Goal: Communication & Community: Answer question/provide support

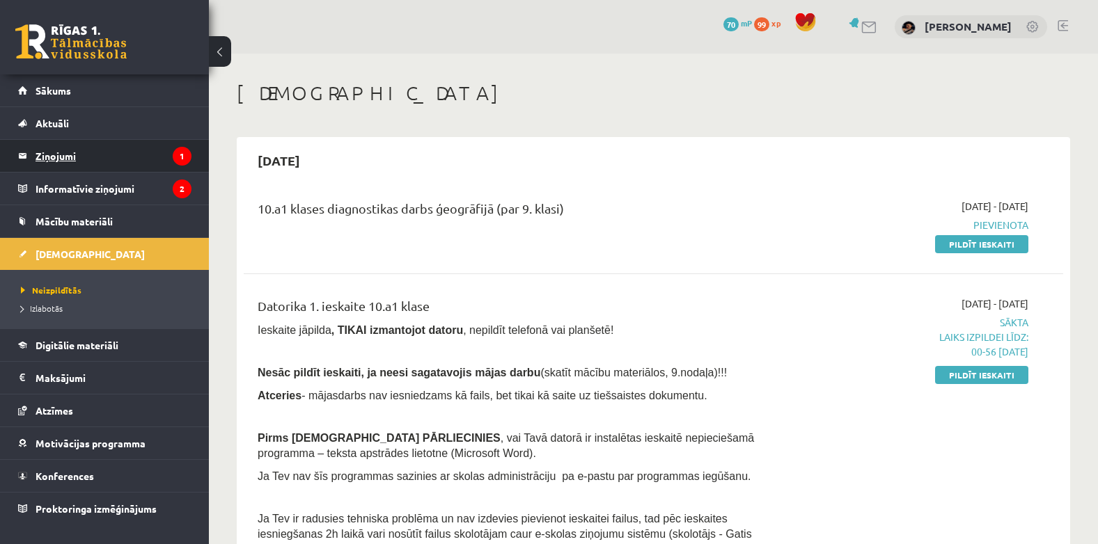
click at [163, 149] on legend "Ziņojumi 1" at bounding box center [113, 156] width 156 height 32
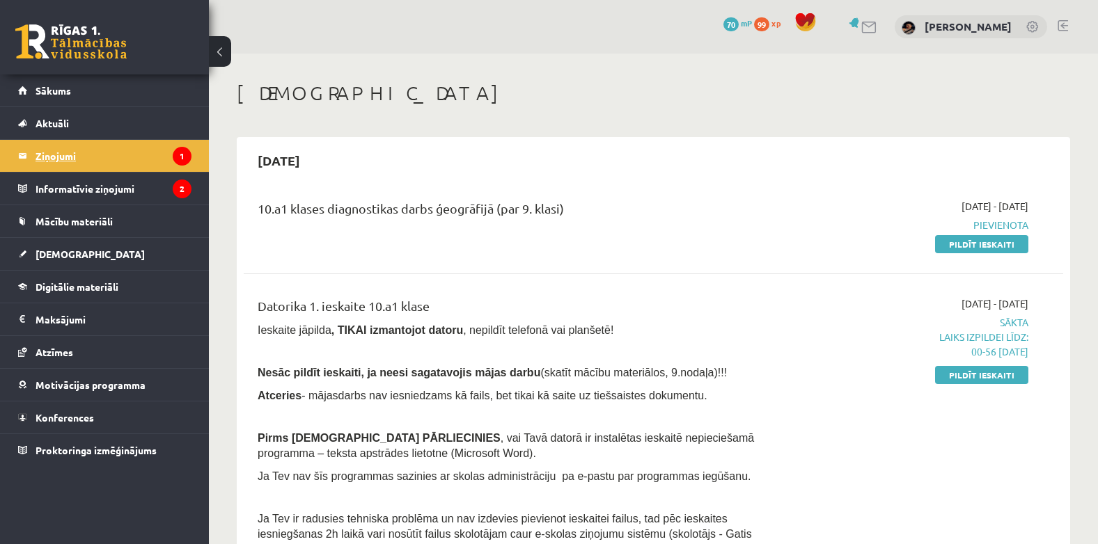
click at [60, 151] on legend "Ziņojumi 1" at bounding box center [113, 156] width 156 height 32
click at [152, 157] on legend "Ziņojumi 1" at bounding box center [113, 156] width 156 height 32
click at [183, 157] on icon "1" at bounding box center [182, 156] width 19 height 19
click at [65, 190] on legend "Informatīvie ziņojumi 2" at bounding box center [113, 189] width 156 height 32
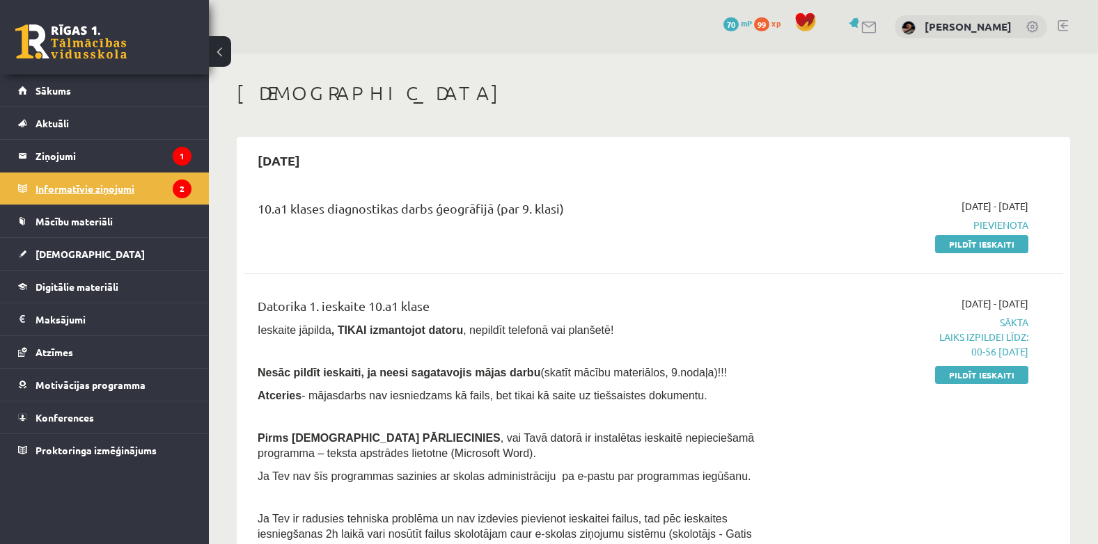
click at [106, 190] on legend "Informatīvie ziņojumi 2" at bounding box center [113, 189] width 156 height 32
click at [176, 189] on icon "2" at bounding box center [182, 189] width 19 height 19
click at [97, 184] on legend "Informatīvie ziņojumi 2" at bounding box center [113, 189] width 156 height 32
click at [89, 139] on link "Aktuāli" at bounding box center [104, 123] width 173 height 32
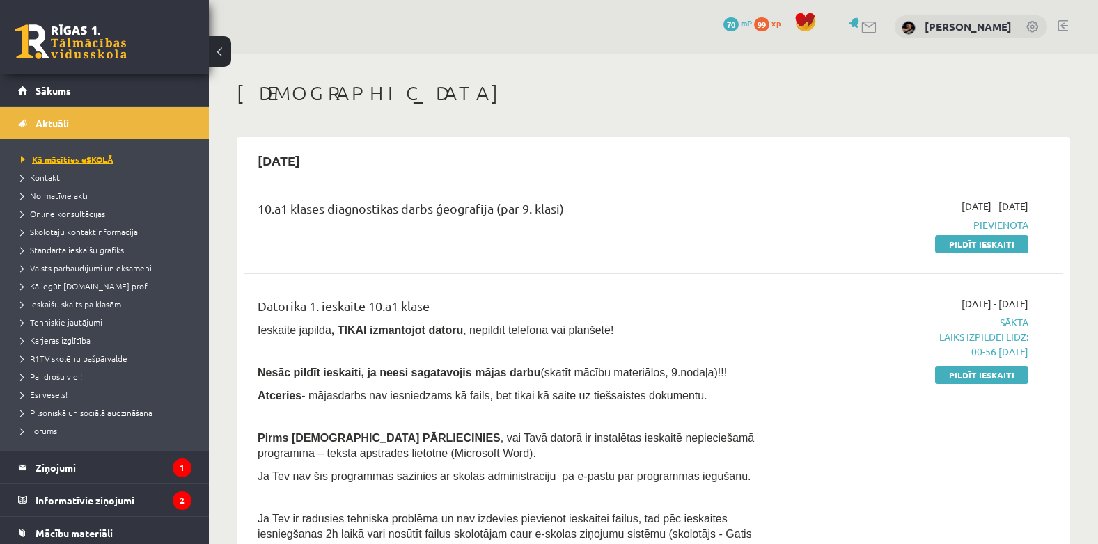
click at [61, 156] on span "Kā mācīties eSKOLĀ" at bounding box center [67, 159] width 93 height 11
click at [54, 125] on span "Aktuāli" at bounding box center [51, 123] width 33 height 13
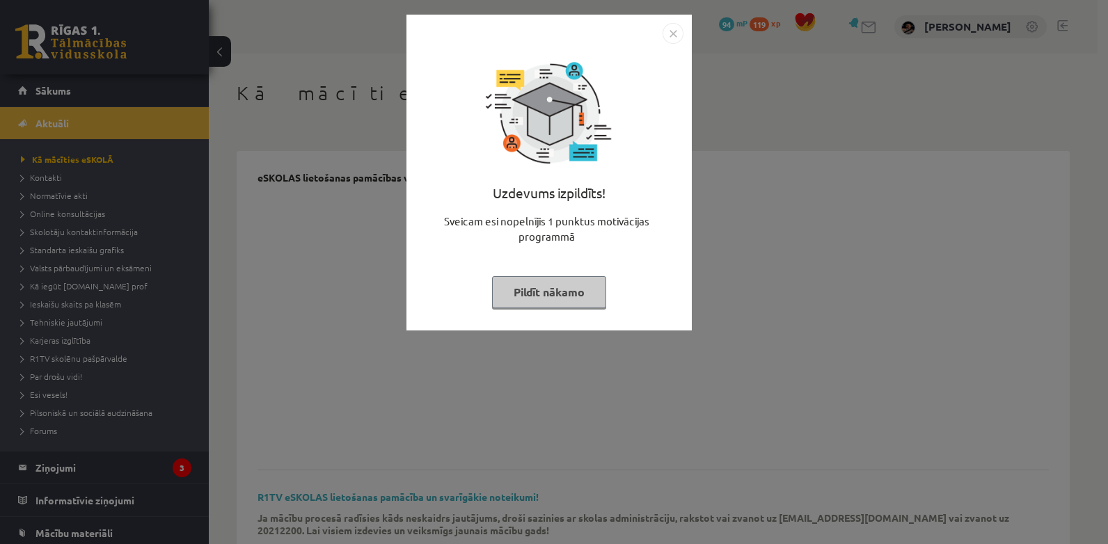
click at [582, 297] on button "Pildīt nākamo" at bounding box center [549, 292] width 114 height 32
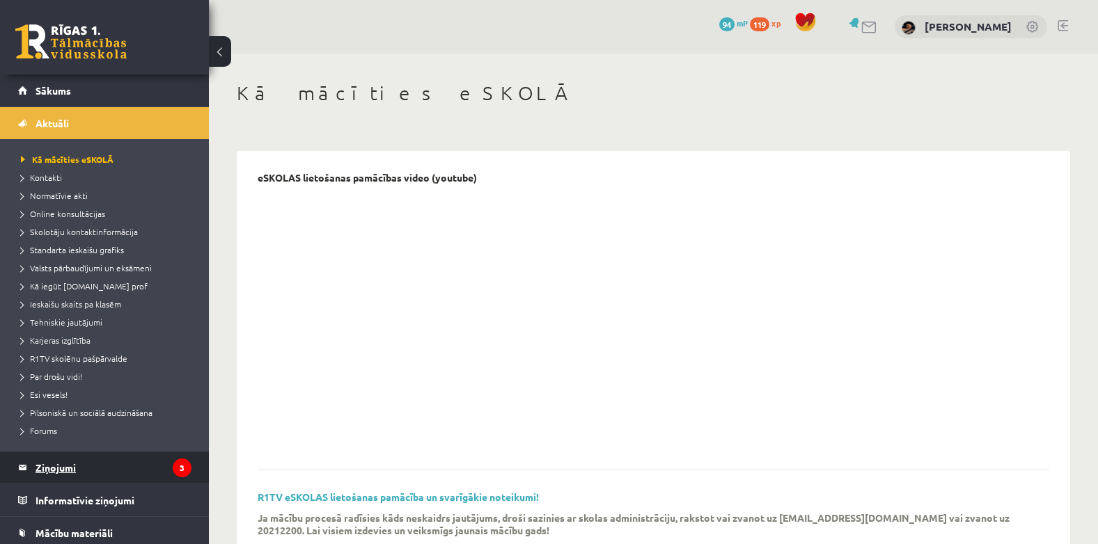
click at [127, 467] on legend "Ziņojumi 3" at bounding box center [113, 468] width 156 height 32
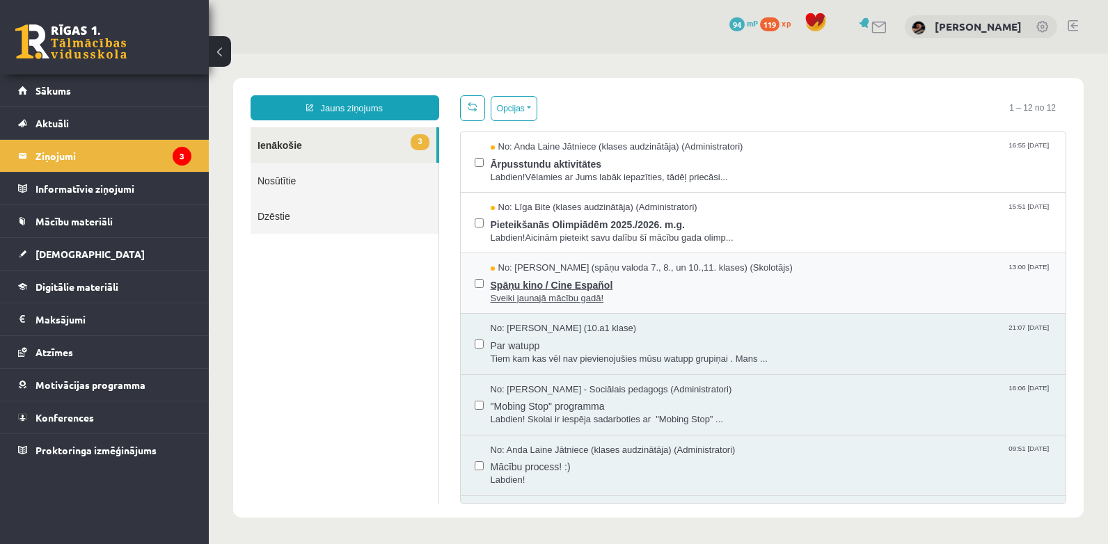
click at [554, 292] on span "Sveiki jaunajā mācību gadā!" at bounding box center [772, 298] width 562 height 13
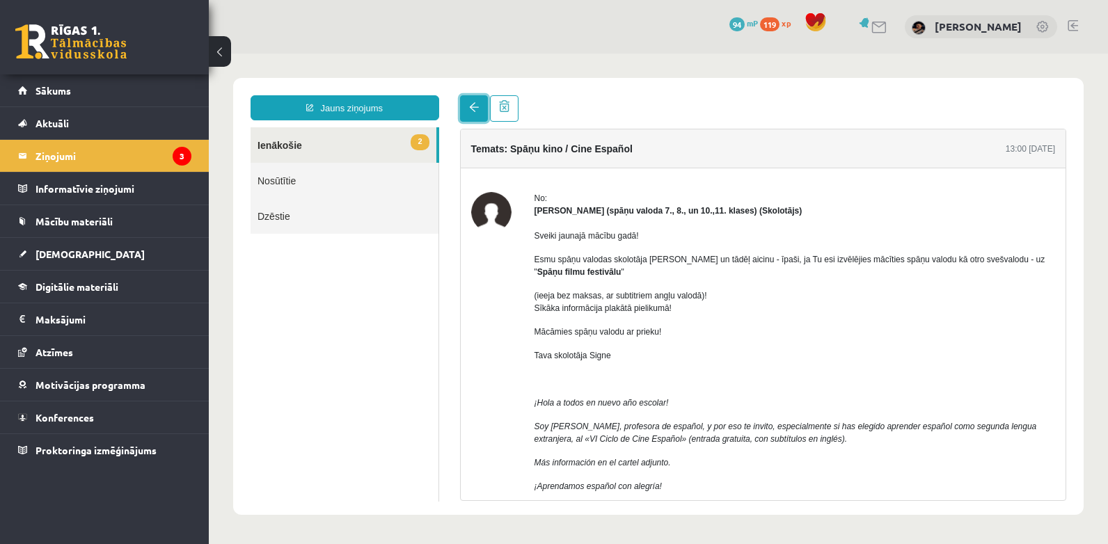
click at [476, 111] on span at bounding box center [474, 107] width 10 height 10
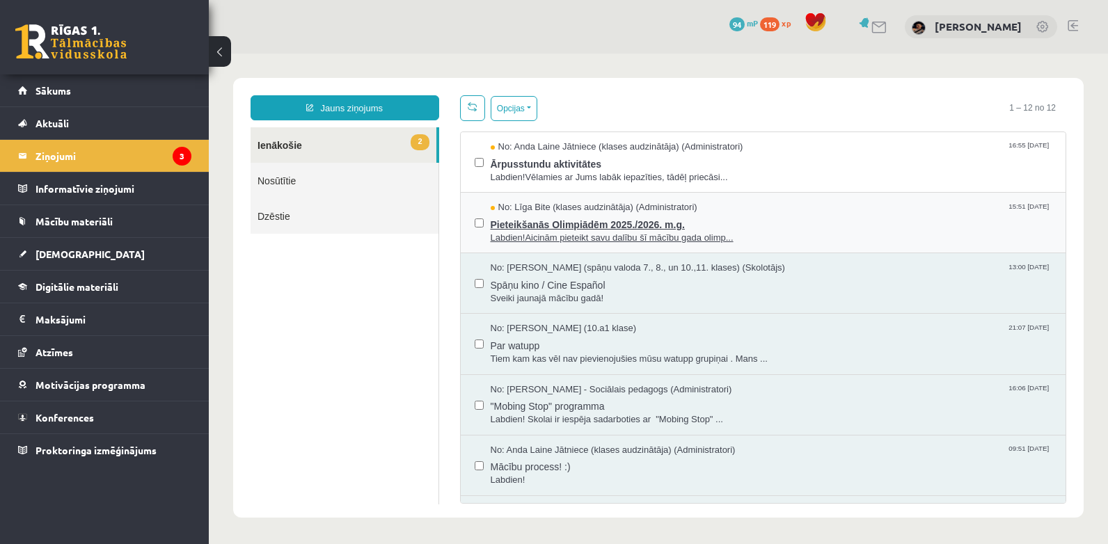
click at [563, 232] on span "Labdien!Aicinām pieteikt savu dalību šī mācību gada olimp..." at bounding box center [772, 238] width 562 height 13
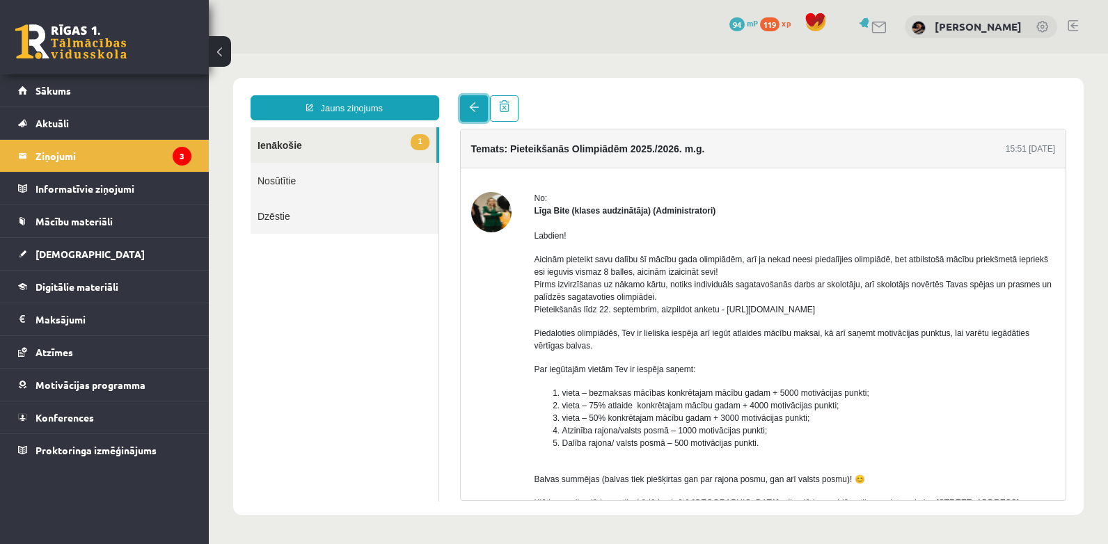
click at [467, 118] on link at bounding box center [474, 108] width 28 height 26
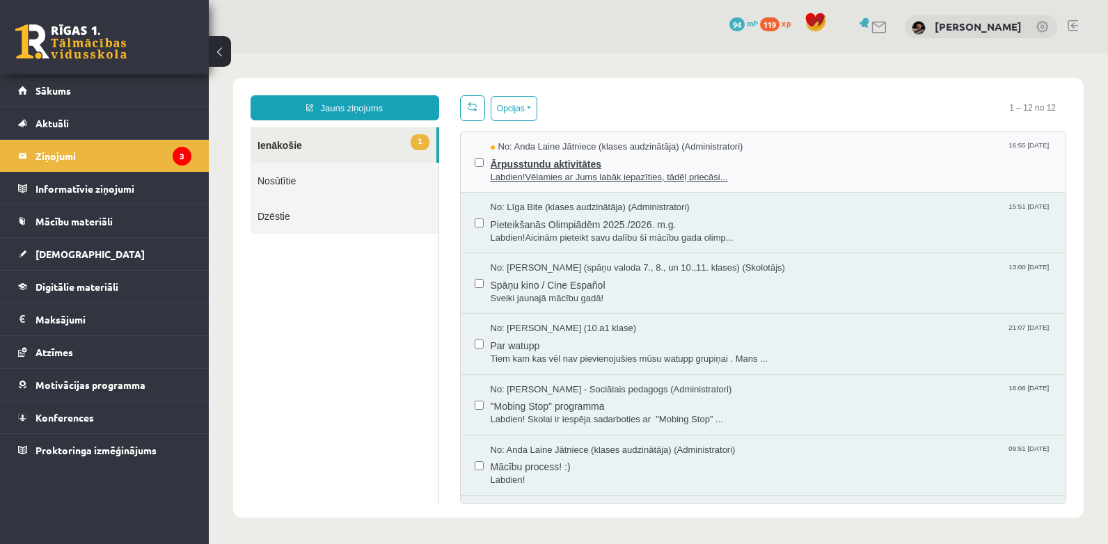
click at [538, 145] on span "No: Anda Laine Jātniece (klases audzinātāja) (Administratori)" at bounding box center [617, 147] width 253 height 13
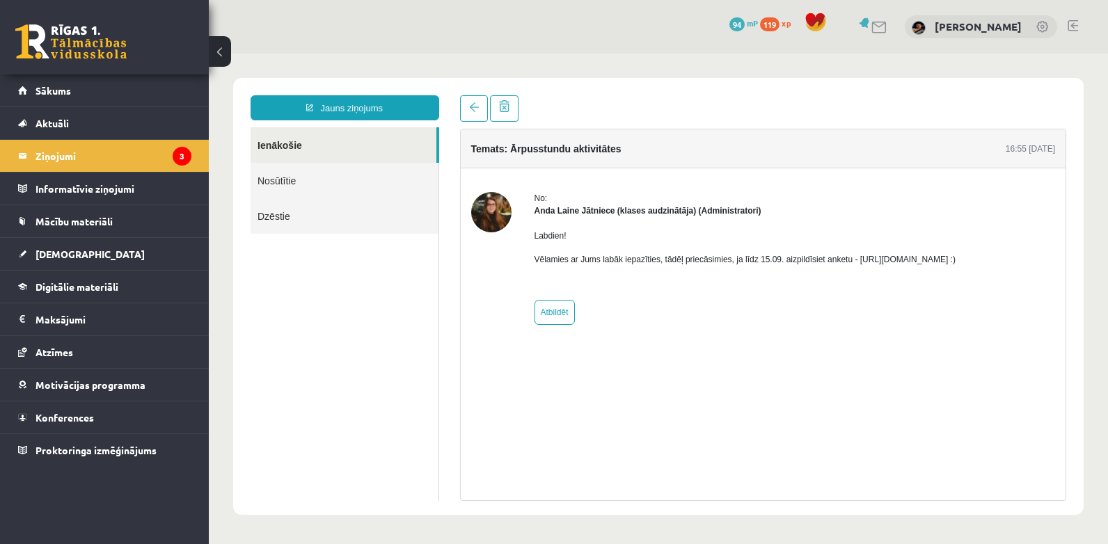
drag, startPoint x: 850, startPoint y: 260, endPoint x: 1002, endPoint y: 256, distance: 152.5
click at [956, 256] on p "Vēlamies ar Jums labāk iepazīties, tādēļ priecāsimies, ja līdz 15.09. aizpildīs…" at bounding box center [746, 259] width 422 height 13
copy p "https://forms.gle/mVxkUEapGFxHM7hU7"
